Goal: Navigation & Orientation: Find specific page/section

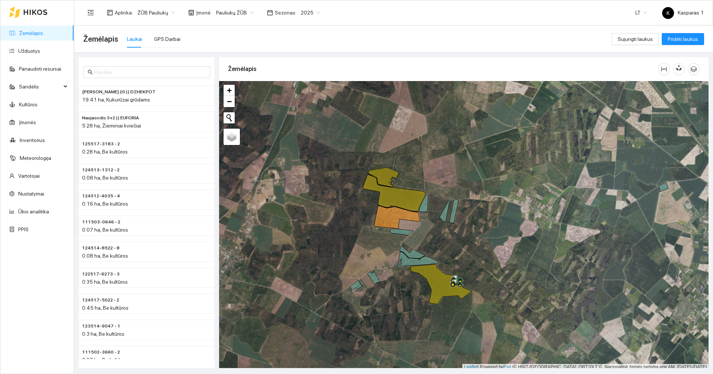
scroll to position [2, 0]
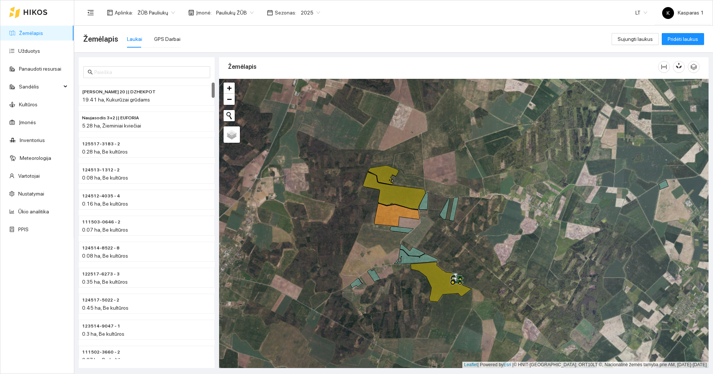
click at [43, 35] on link "Žemėlapis" at bounding box center [31, 33] width 24 height 6
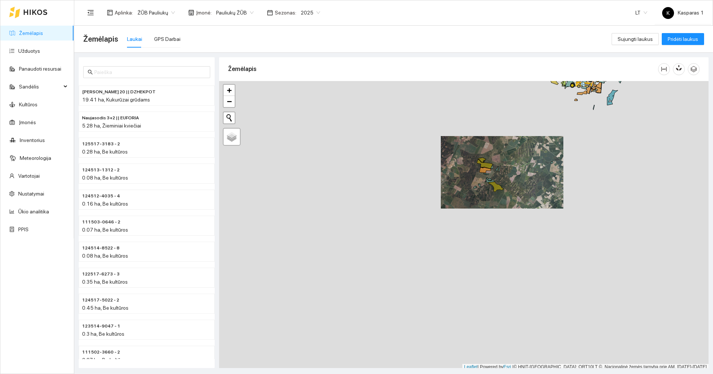
scroll to position [2, 0]
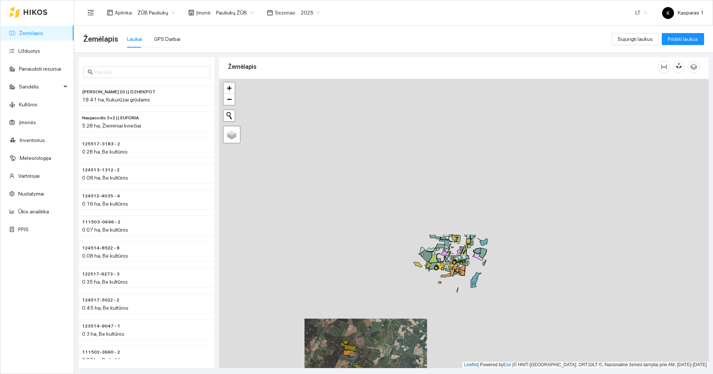
drag, startPoint x: 542, startPoint y: 135, endPoint x: 405, endPoint y: 321, distance: 230.7
click at [405, 321] on div at bounding box center [464, 223] width 490 height 289
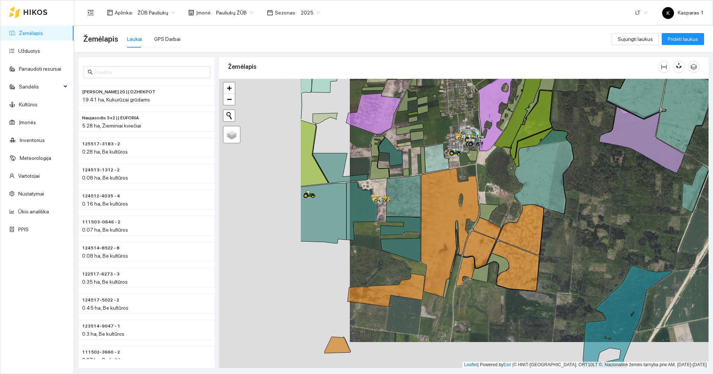
drag, startPoint x: 362, startPoint y: 334, endPoint x: 493, endPoint y: 308, distance: 133.3
click at [493, 308] on div at bounding box center [464, 223] width 490 height 289
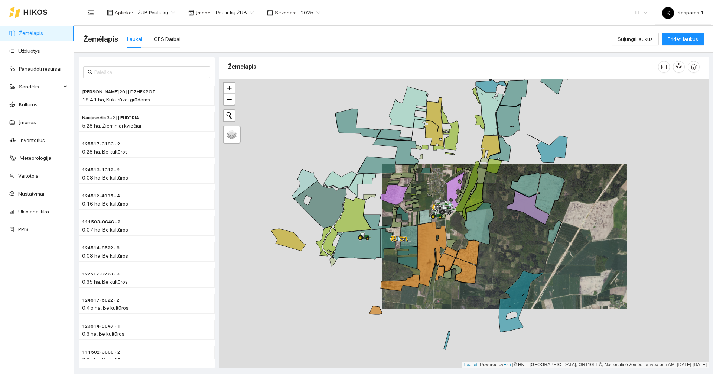
drag, startPoint x: 548, startPoint y: 263, endPoint x: 536, endPoint y: 252, distance: 16.3
click at [536, 252] on div at bounding box center [464, 223] width 490 height 289
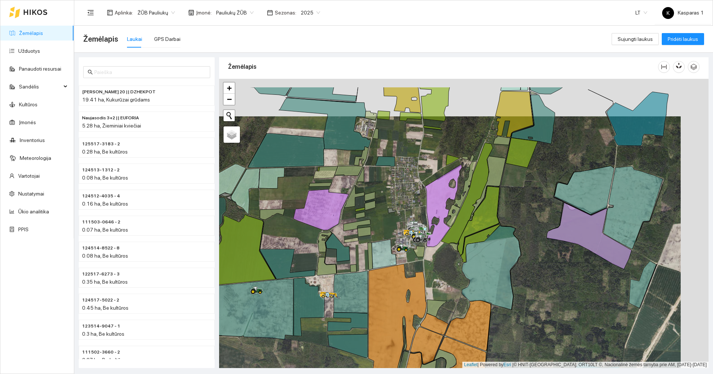
drag, startPoint x: 555, startPoint y: 175, endPoint x: 525, endPoint y: 213, distance: 48.8
click at [525, 213] on div at bounding box center [464, 223] width 490 height 289
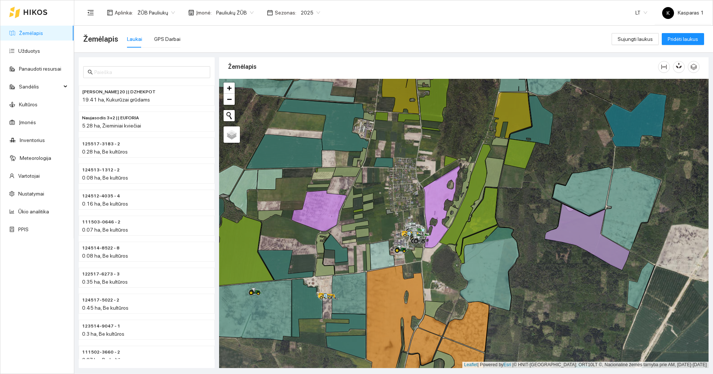
drag, startPoint x: 534, startPoint y: 187, endPoint x: 492, endPoint y: 273, distance: 95.4
click at [492, 273] on div at bounding box center [464, 223] width 490 height 289
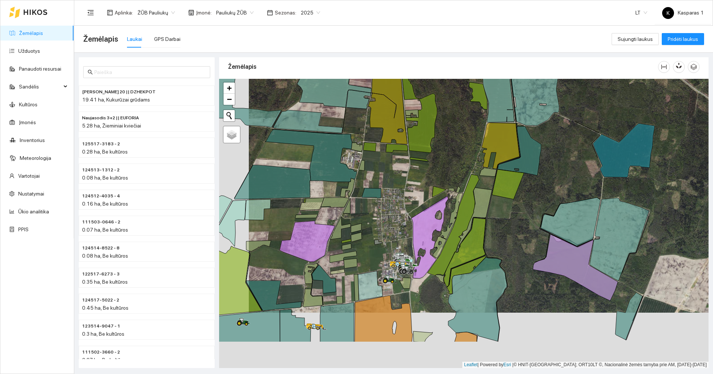
drag, startPoint x: 500, startPoint y: 246, endPoint x: 537, endPoint y: 210, distance: 52.0
click at [537, 210] on div at bounding box center [464, 223] width 490 height 289
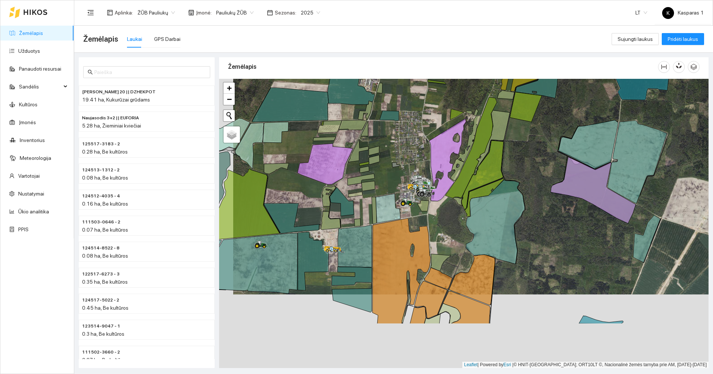
drag, startPoint x: 534, startPoint y: 234, endPoint x: 563, endPoint y: 113, distance: 125.3
click at [563, 113] on div at bounding box center [464, 223] width 490 height 289
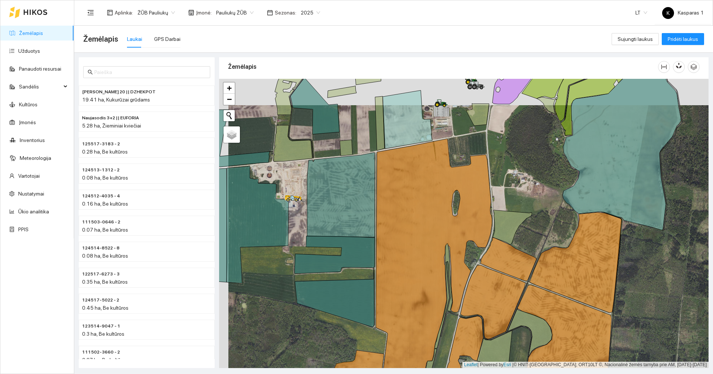
drag, startPoint x: 353, startPoint y: 113, endPoint x: 360, endPoint y: 137, distance: 25.9
click at [360, 137] on div at bounding box center [464, 223] width 490 height 289
